Goal: Communication & Community: Answer question/provide support

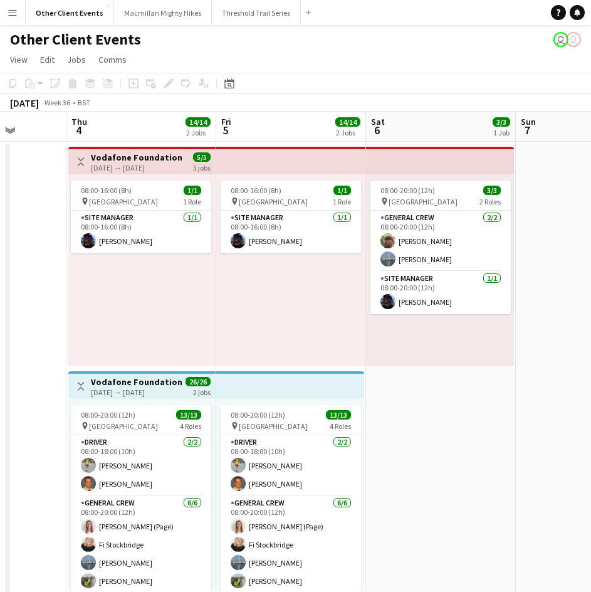
scroll to position [0, 407]
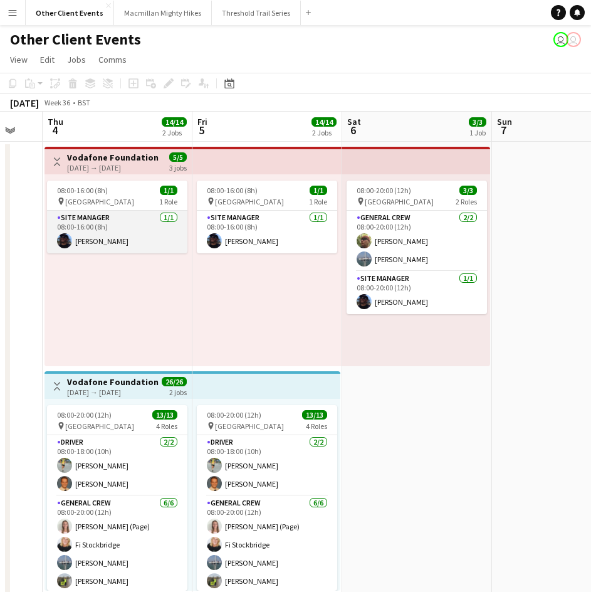
click at [124, 213] on app-card-role "Site Manager [DATE] 08:00-16:00 (8h) [PERSON_NAME]" at bounding box center [117, 232] width 140 height 43
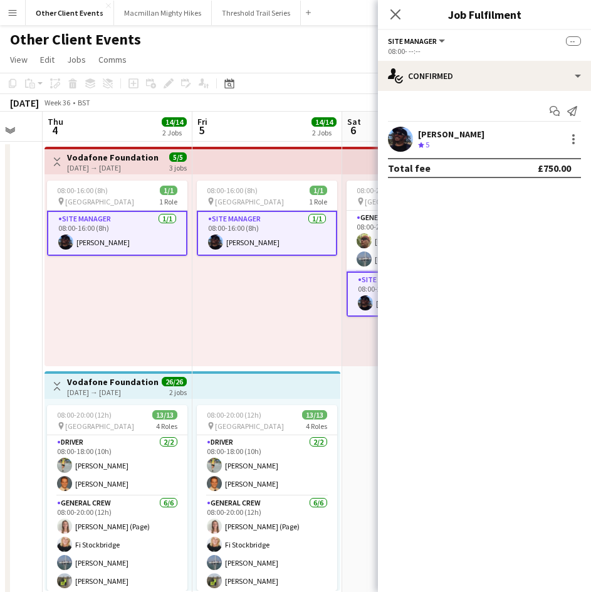
click at [108, 400] on div "08:00-20:00 (12h) 13/13 pin [GEOGRAPHIC_DATA] 4 Roles Driver [DATE] 08:00-18:00…" at bounding box center [118, 495] width 147 height 192
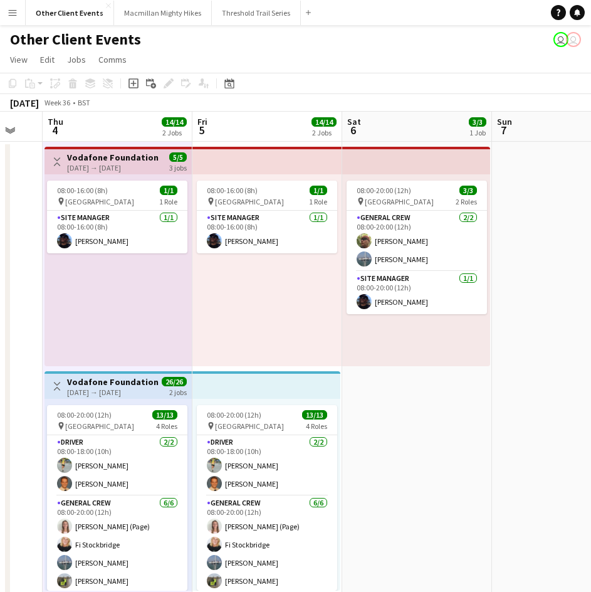
click at [166, 86] on div "Add job Add linked Job Edit Edit linked Job Applicants" at bounding box center [163, 83] width 96 height 15
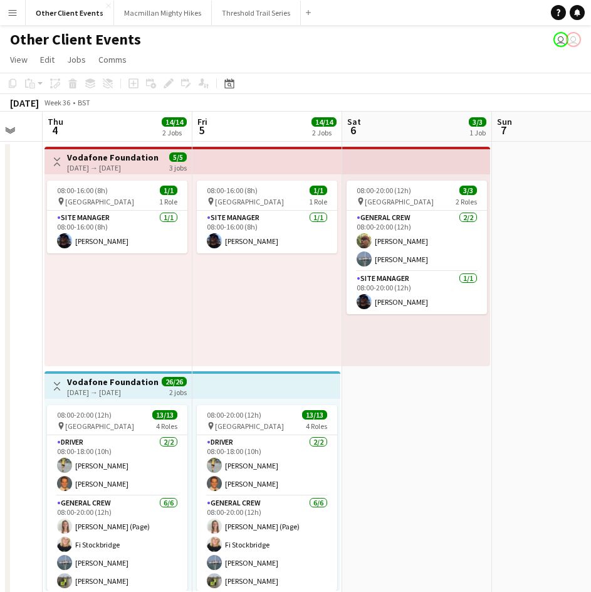
click at [318, 106] on div "[DATE] Week 36 • BST" at bounding box center [295, 103] width 591 height 18
click at [87, 150] on app-top-bar "Toggle View Vodafone Foundation [DATE] → [DATE] 5/5 3 jobs" at bounding box center [118, 161] width 147 height 28
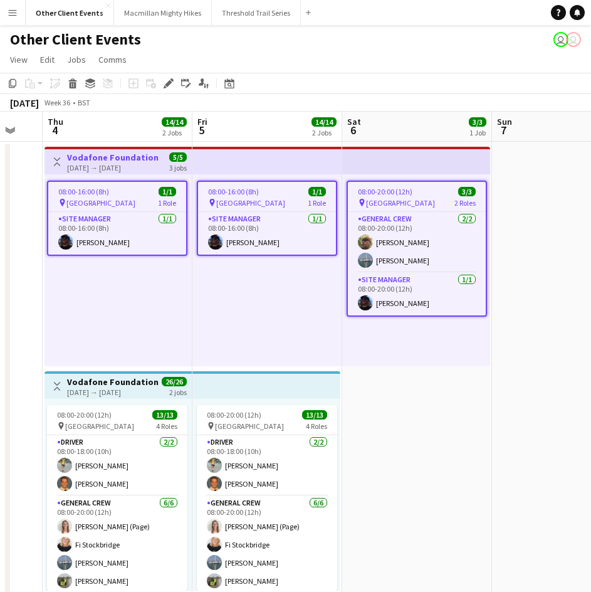
click at [107, 387] on div "[DATE] → [DATE]" at bounding box center [113, 391] width 92 height 9
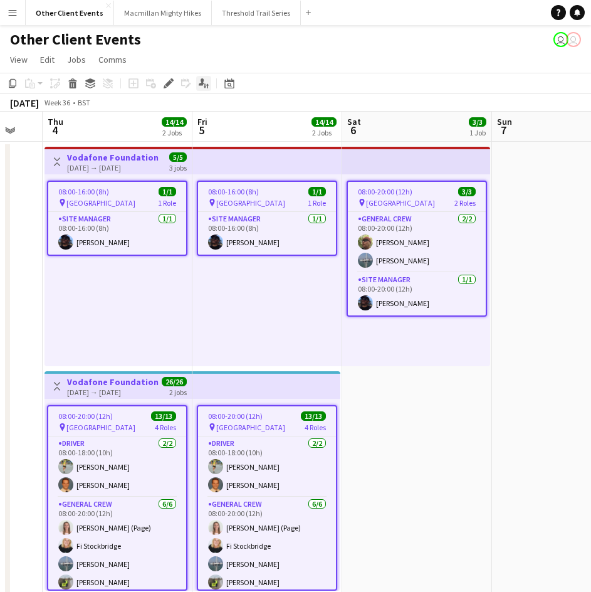
click at [202, 85] on icon at bounding box center [202, 81] width 6 height 7
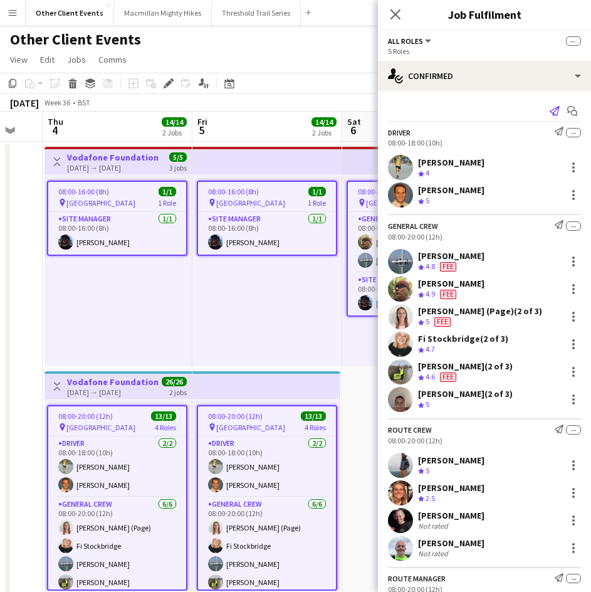
click at [550, 113] on icon "Send notification" at bounding box center [555, 111] width 10 height 10
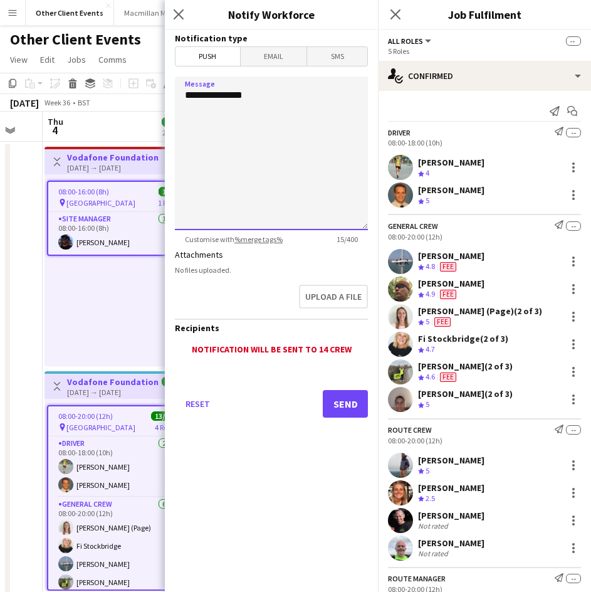
click at [234, 128] on textarea "**********" at bounding box center [271, 153] width 193 height 154
click at [258, 56] on span "Email" at bounding box center [274, 56] width 66 height 19
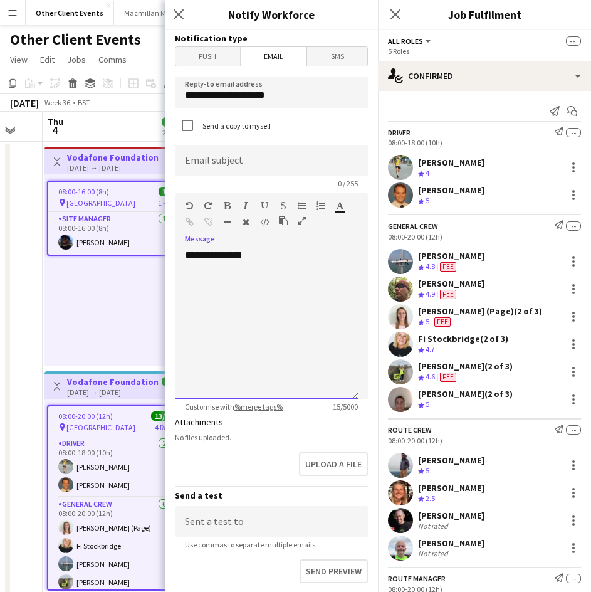
click at [206, 284] on div "**********" at bounding box center [267, 324] width 184 height 150
click at [288, 258] on div "**********" at bounding box center [267, 324] width 184 height 150
click at [280, 280] on div "**********" at bounding box center [267, 293] width 164 height 38
click at [251, 308] on div "**********" at bounding box center [267, 293] width 164 height 38
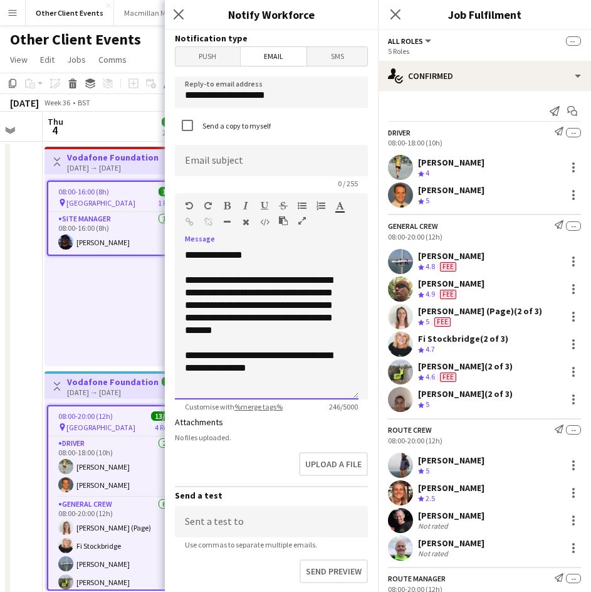
scroll to position [1, 0]
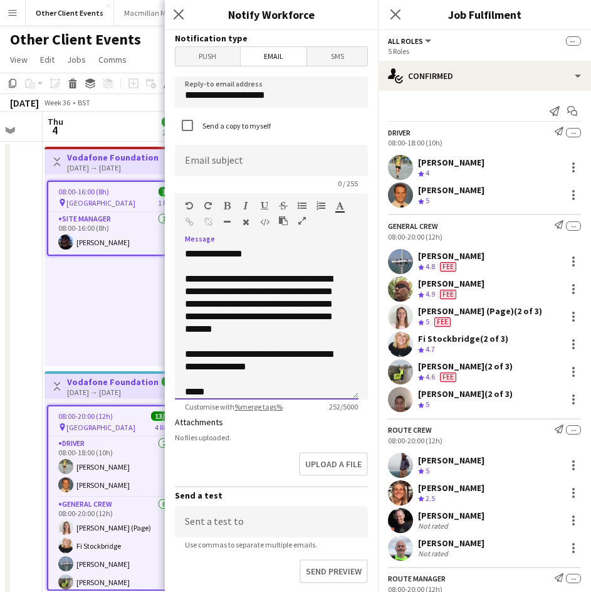
click at [295, 356] on div "**********" at bounding box center [262, 360] width 154 height 25
drag, startPoint x: 292, startPoint y: 354, endPoint x: 350, endPoint y: 350, distance: 58.4
click at [350, 350] on div "**********" at bounding box center [267, 324] width 184 height 150
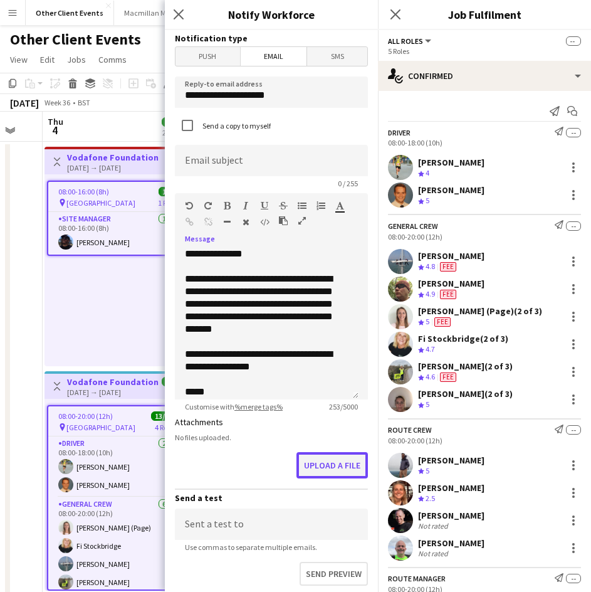
click at [327, 464] on button "Upload a file" at bounding box center [332, 465] width 71 height 26
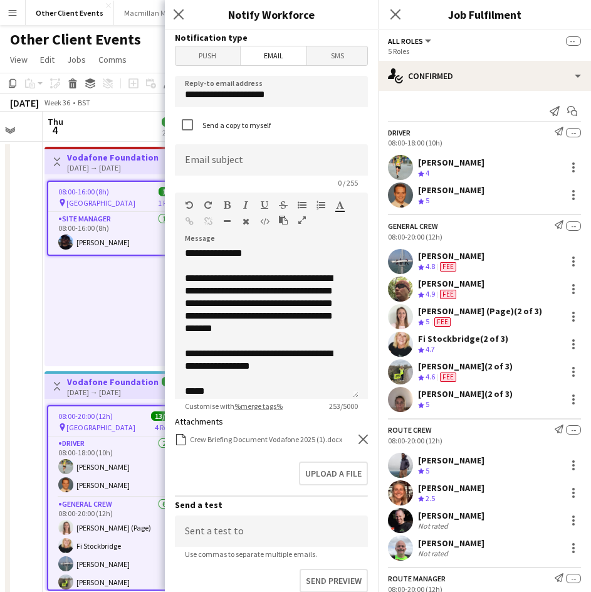
scroll to position [145, 0]
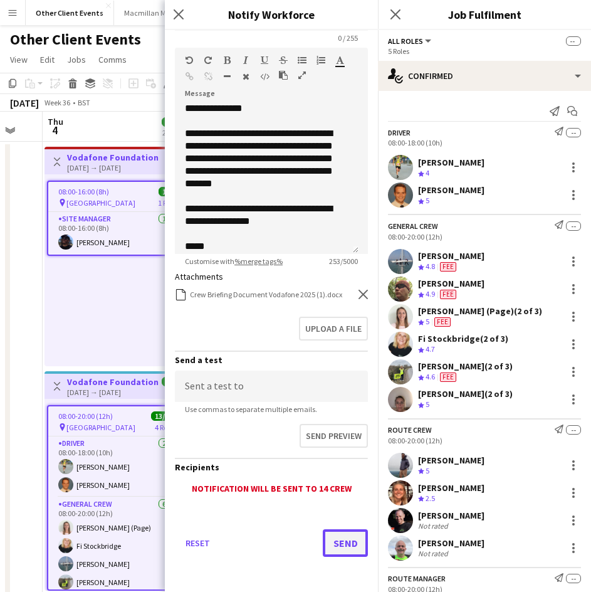
click at [343, 537] on button "Send" at bounding box center [345, 543] width 45 height 28
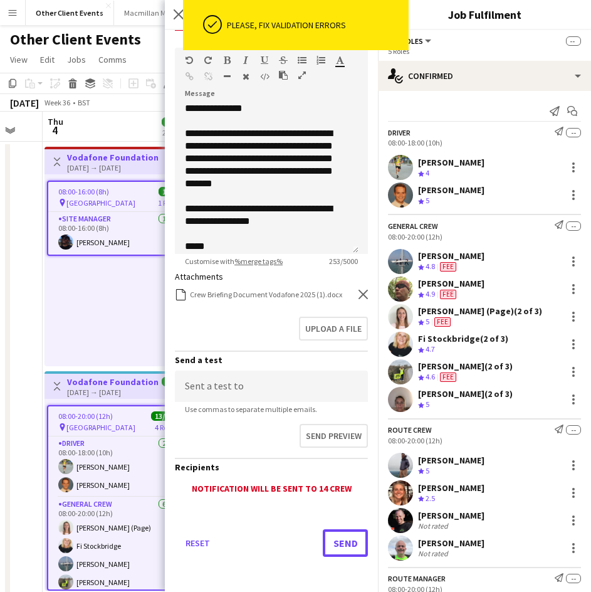
scroll to position [0, 0]
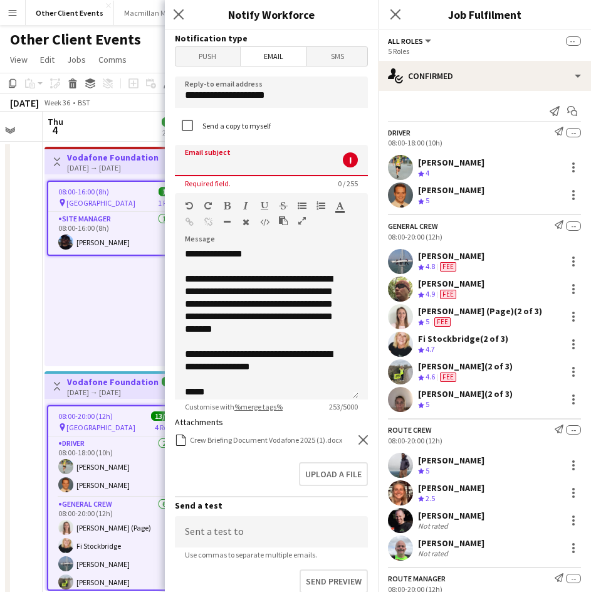
click at [258, 152] on input at bounding box center [271, 160] width 193 height 31
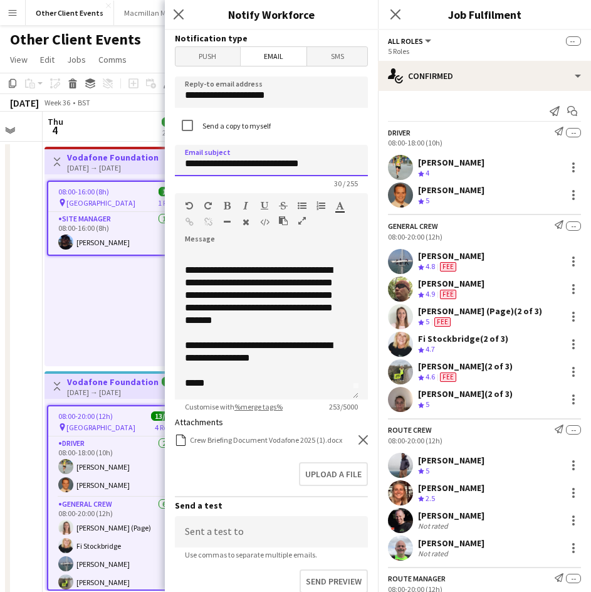
scroll to position [145, 0]
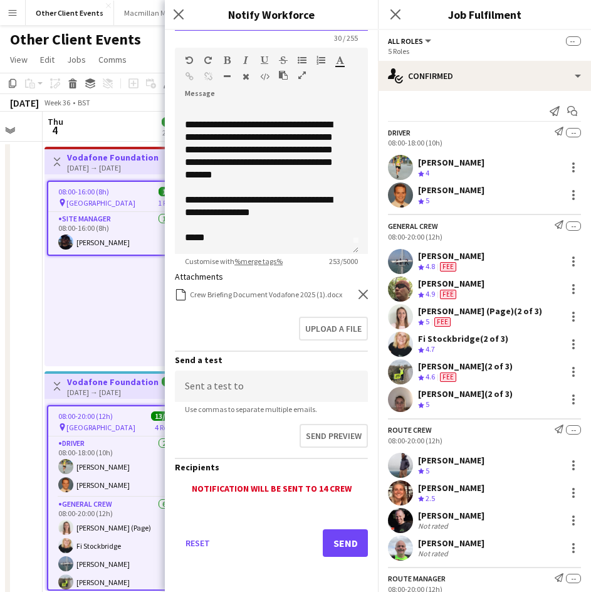
type input "**********"
click at [334, 538] on button "Send" at bounding box center [345, 543] width 45 height 28
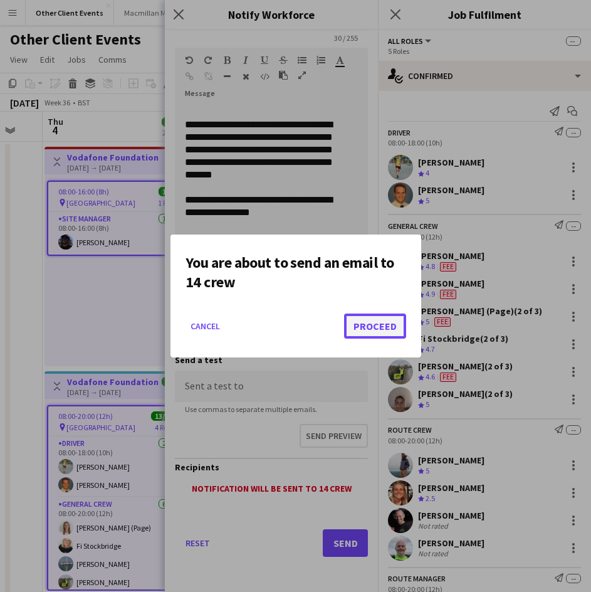
click at [377, 328] on button "Proceed" at bounding box center [375, 325] width 62 height 25
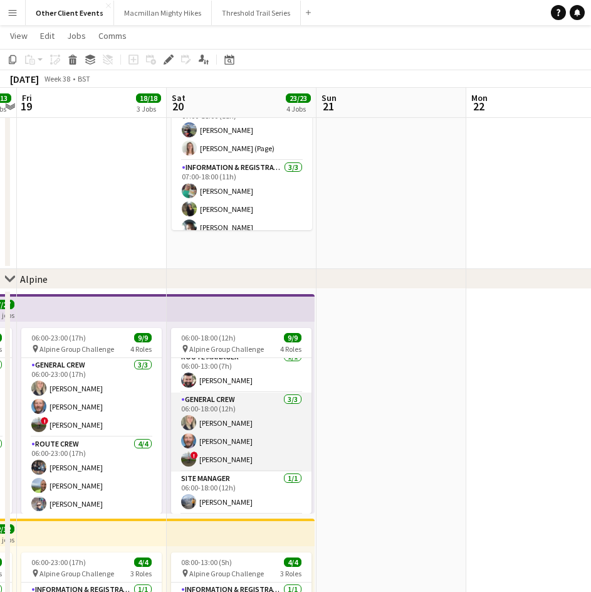
scroll to position [8, 0]
click at [211, 461] on app-card-role "General Crew [DATE] 06:00-18:00 (12h) [PERSON_NAME] [PERSON_NAME] ! [PERSON_NAM…" at bounding box center [241, 431] width 140 height 79
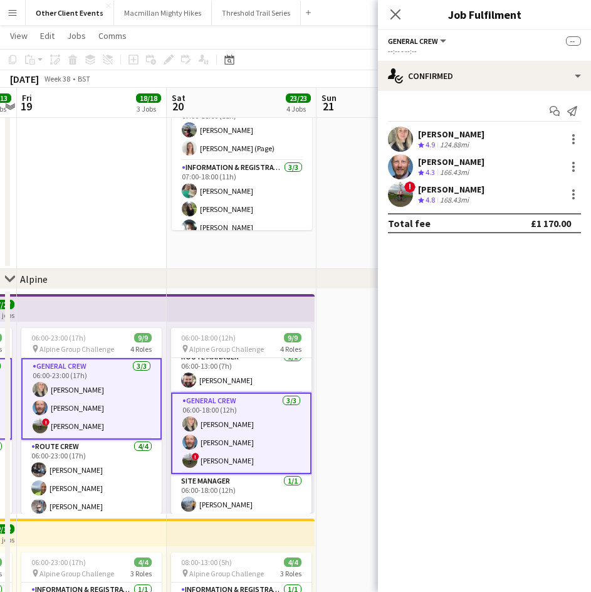
click at [408, 189] on span "!" at bounding box center [409, 186] width 11 height 11
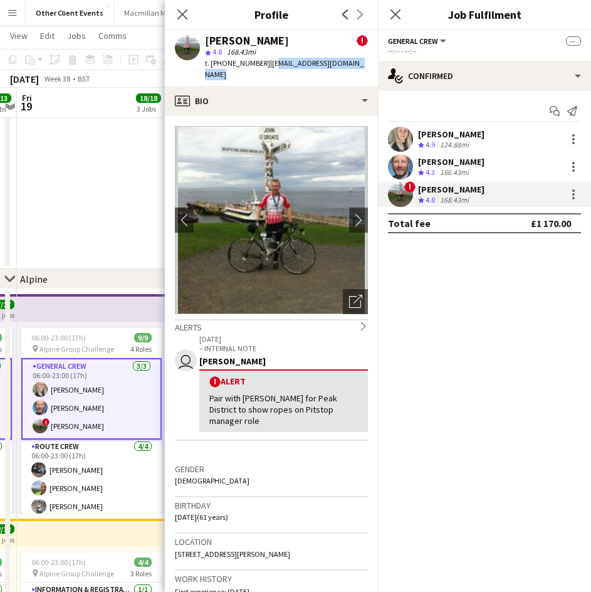
drag, startPoint x: 266, startPoint y: 62, endPoint x: 374, endPoint y: 62, distance: 108.5
click at [374, 62] on div "[PERSON_NAME] ! star 4.8 168.43mi t. [PHONE_NUMBER] | [EMAIL_ADDRESS][DOMAIN_NA…" at bounding box center [271, 58] width 213 height 56
copy span "[EMAIL_ADDRESS][DOMAIN_NAME]"
click at [179, 16] on icon "Close pop-in" at bounding box center [182, 14] width 12 height 12
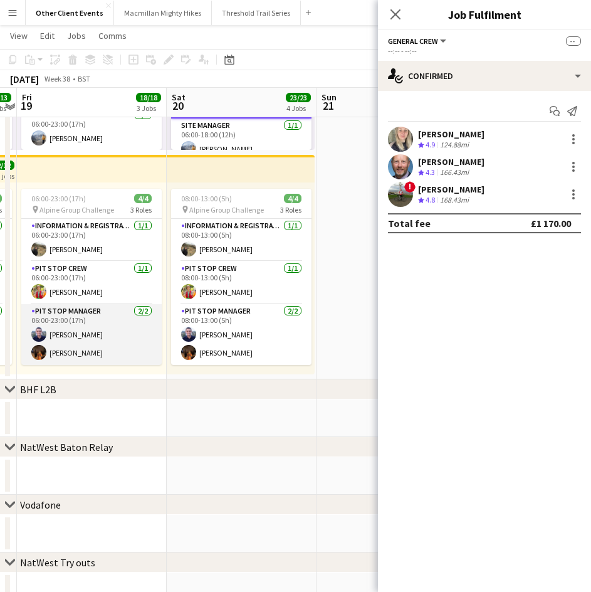
scroll to position [686, 0]
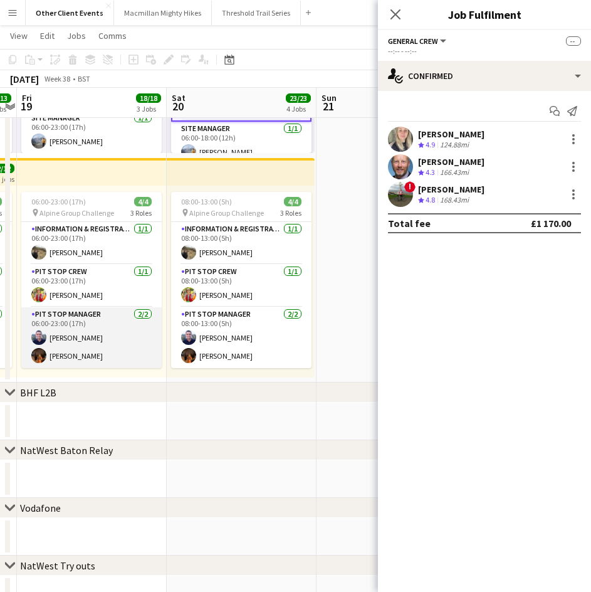
click at [80, 352] on app-card-role "Pit Stop Manager [DATE] 06:00-23:00 (17h) [PERSON_NAME] [PERSON_NAME]" at bounding box center [91, 337] width 140 height 61
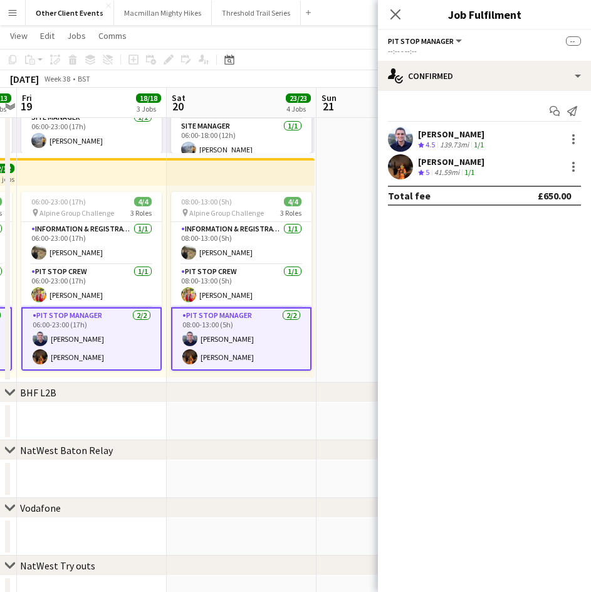
scroll to position [105, 0]
click at [401, 169] on app-user-avatar at bounding box center [400, 166] width 25 height 25
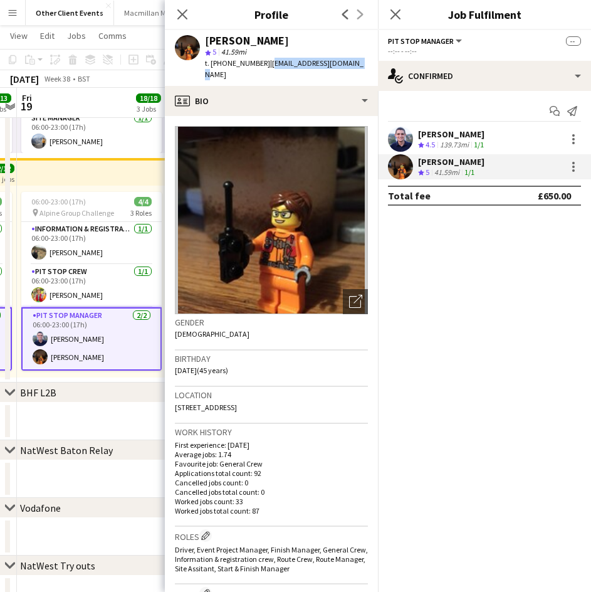
drag, startPoint x: 361, startPoint y: 60, endPoint x: 266, endPoint y: 63, distance: 94.7
click at [265, 63] on div "[PERSON_NAME] star 5 41.59mi t. [PHONE_NUMBER] | [EMAIL_ADDRESS][DOMAIN_NAME]" at bounding box center [271, 58] width 213 height 56
copy span "[EMAIL_ADDRESS][DOMAIN_NAME]"
